Goal: Information Seeking & Learning: Learn about a topic

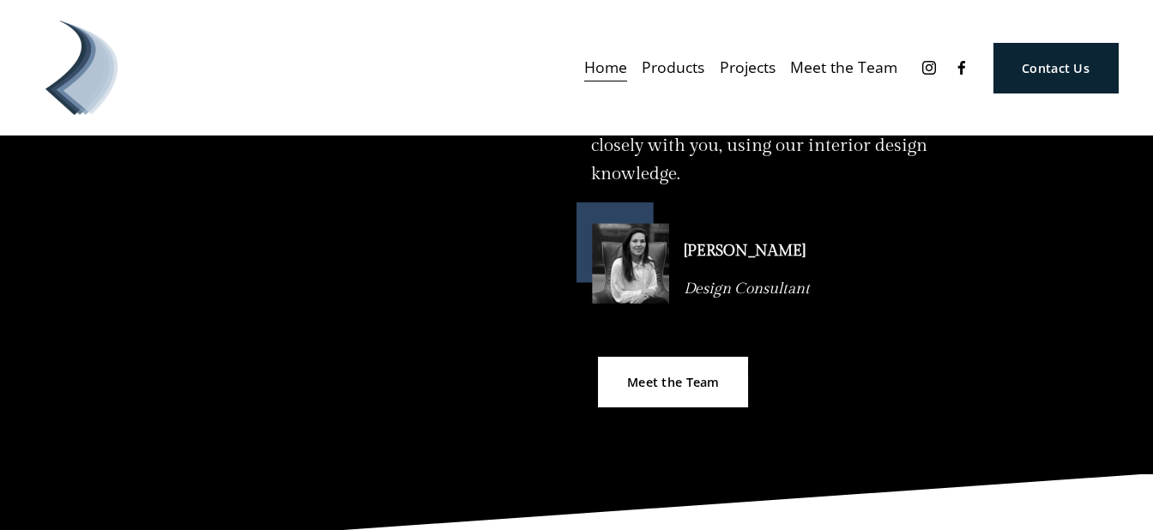
scroll to position [875, 0]
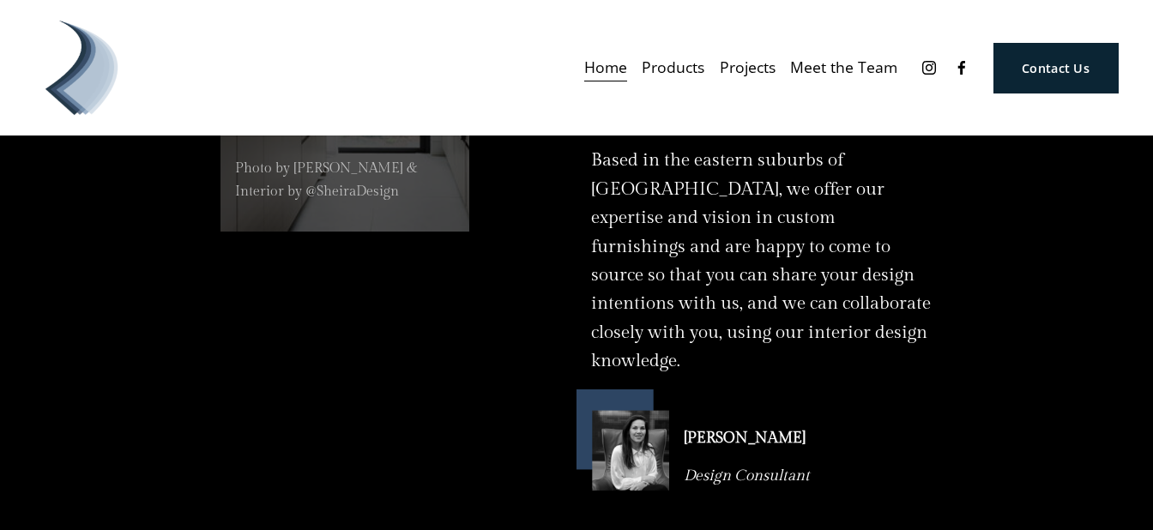
click at [680, 65] on span "Products" at bounding box center [673, 67] width 63 height 27
click at [0, 0] on span "Blinds" at bounding box center [0, 0] width 0 height 0
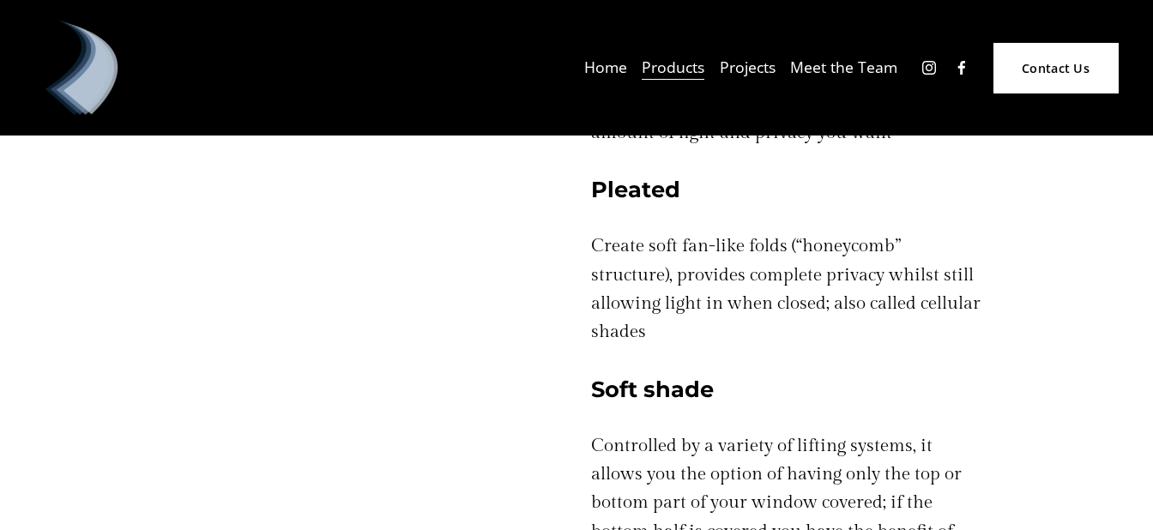
scroll to position [2027, 0]
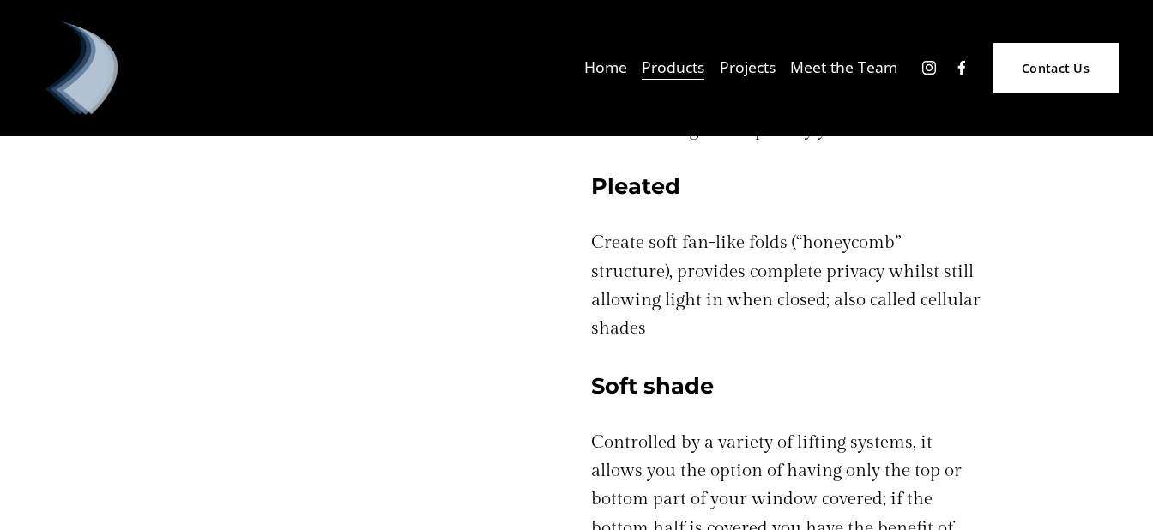
click at [648, 190] on h4 "Pleated" at bounding box center [787, 186] width 392 height 30
click at [642, 334] on p "Create soft fan-like folds (“honeycomb” structure), provides complete privacy w…" at bounding box center [787, 285] width 392 height 114
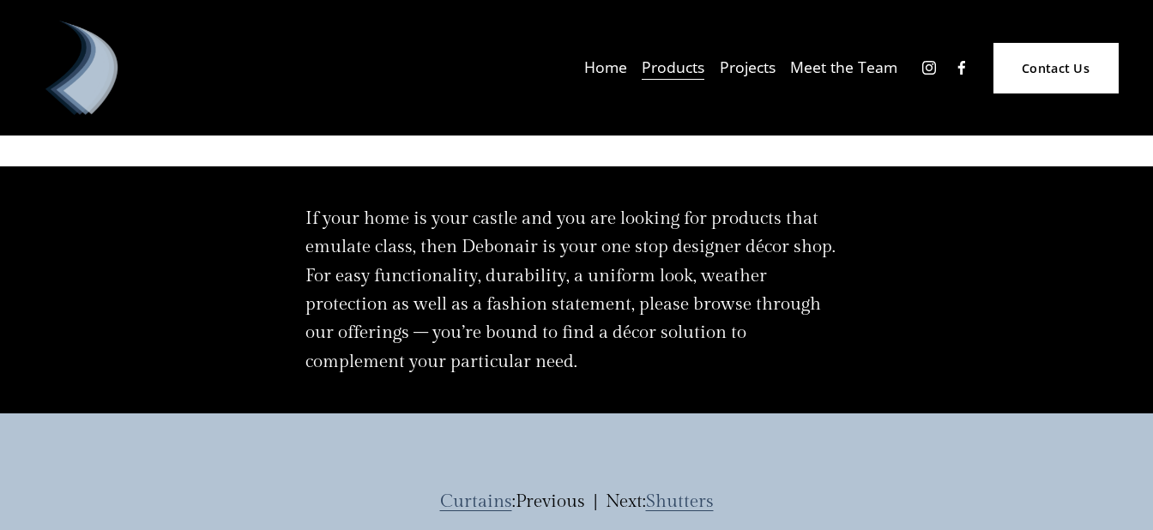
scroll to position [2958, 0]
